Goal: Task Accomplishment & Management: Manage account settings

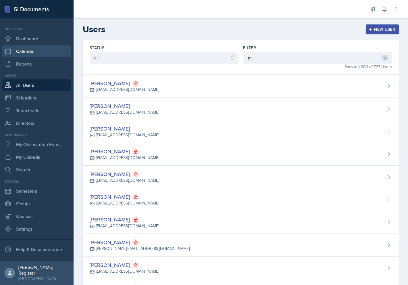
click at [41, 51] on link "Calendar" at bounding box center [36, 50] width 69 height 11
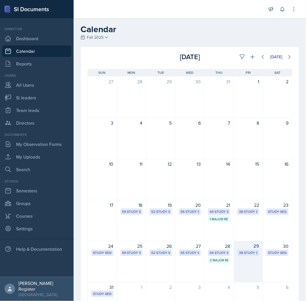
click at [239, 254] on div "38 Study Sessions" at bounding box center [248, 252] width 19 height 5
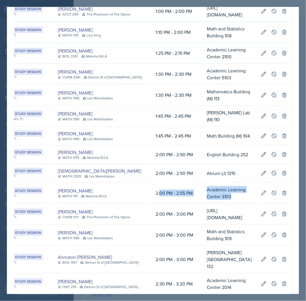
scroll to position [0, 163]
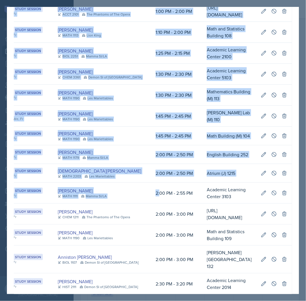
drag, startPoint x: 151, startPoint y: 205, endPoint x: 291, endPoint y: 203, distance: 140.0
click at [291, 203] on div "August 29th, 2025 Event User Time Location Study Session Fr Ariana Mitchell MAT…" at bounding box center [153, 206] width 292 height 845
click at [271, 196] on icon at bounding box center [274, 193] width 6 height 6
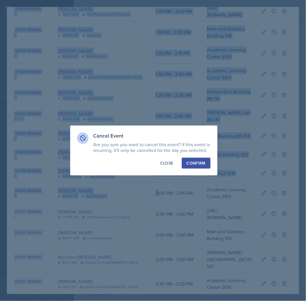
click at [200, 162] on div "Confirm" at bounding box center [196, 163] width 19 height 6
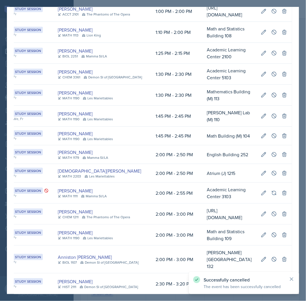
click at [300, 5] on div at bounding box center [153, 150] width 306 height 301
